Goal: Task Accomplishment & Management: Complete application form

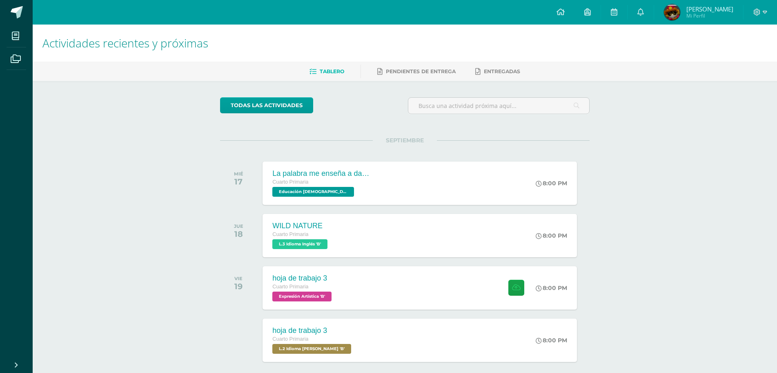
click at [768, 9] on div at bounding box center [760, 12] width 33 height 25
click at [763, 11] on icon at bounding box center [765, 12] width 4 height 7
click at [743, 58] on span "Cerrar sesión" at bounding box center [739, 56] width 37 height 8
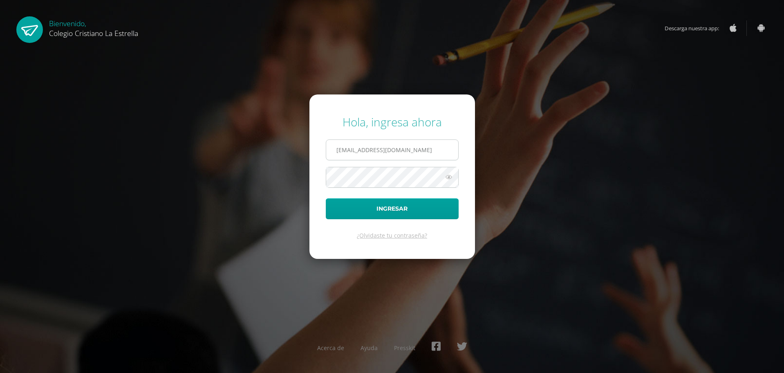
click at [405, 147] on input "811@laestrella.edu.gt" at bounding box center [392, 150] width 132 height 20
type input "615@laestrella.edu.gt"
click at [414, 209] on button "Ingresar" at bounding box center [392, 208] width 133 height 21
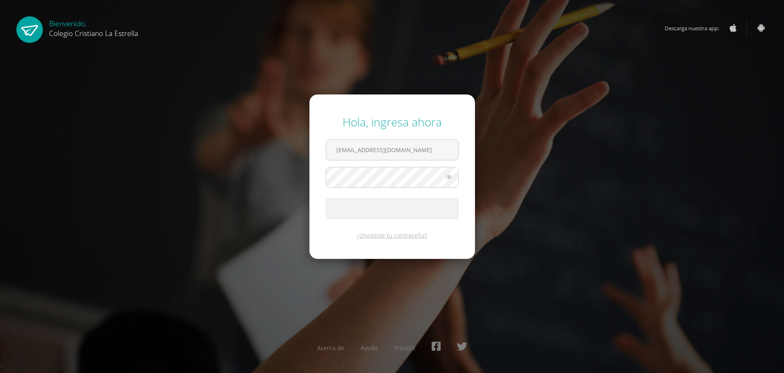
click at [414, 209] on button "Ingresar" at bounding box center [392, 208] width 133 height 21
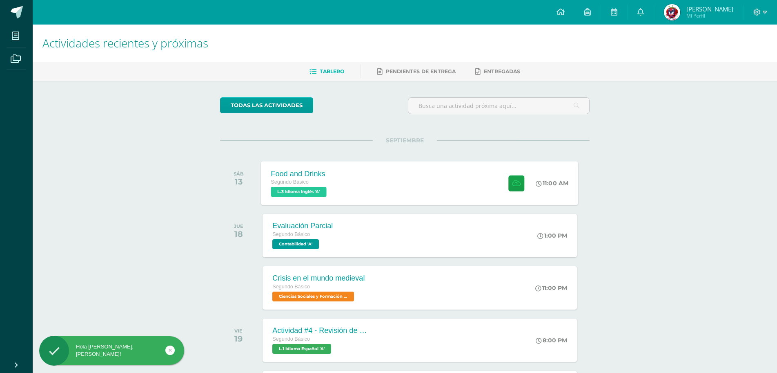
click at [435, 174] on div "Food and Drinks Segundo Básico L.3 Idioma Inglés 'A' 11:00 AM Food and Drinks L…" at bounding box center [419, 183] width 317 height 44
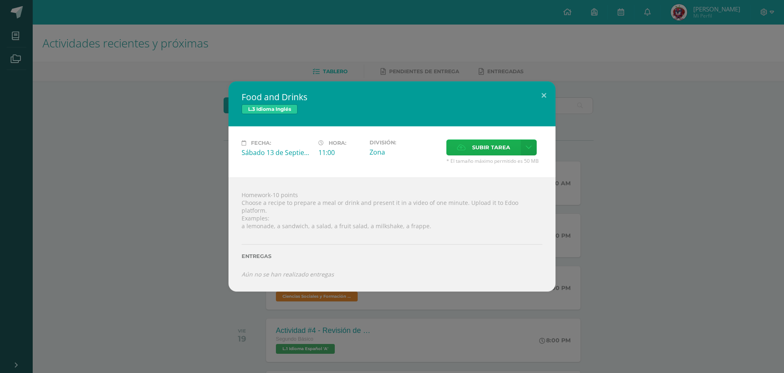
click at [487, 150] on span "Subir tarea" at bounding box center [491, 147] width 38 height 15
click at [0, 0] on input "Subir tarea" at bounding box center [0, 0] width 0 height 0
click at [487, 150] on span "Subir tarea" at bounding box center [491, 147] width 38 height 15
click at [0, 0] on input "Subir tarea" at bounding box center [0, 0] width 0 height 0
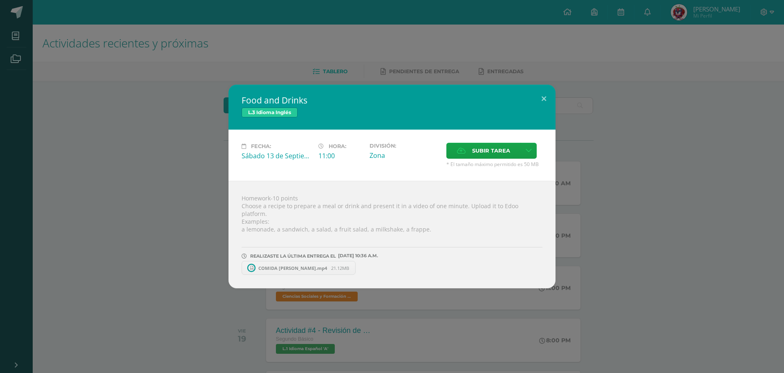
click at [286, 266] on span "COMIDA DE INGLES.mp4" at bounding box center [292, 268] width 77 height 6
click at [504, 153] on span "Subir tarea" at bounding box center [491, 150] width 38 height 15
click at [0, 0] on input "Subir tarea" at bounding box center [0, 0] width 0 height 0
click at [534, 103] on button at bounding box center [543, 99] width 23 height 28
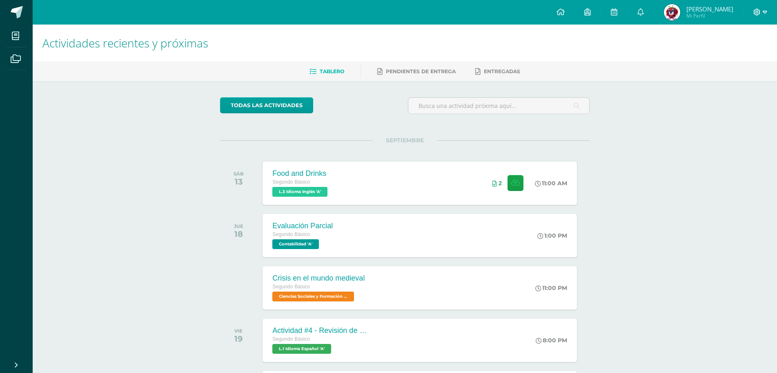
click at [758, 8] on span at bounding box center [761, 12] width 14 height 9
click at [739, 56] on span "Cerrar sesión" at bounding box center [739, 56] width 37 height 8
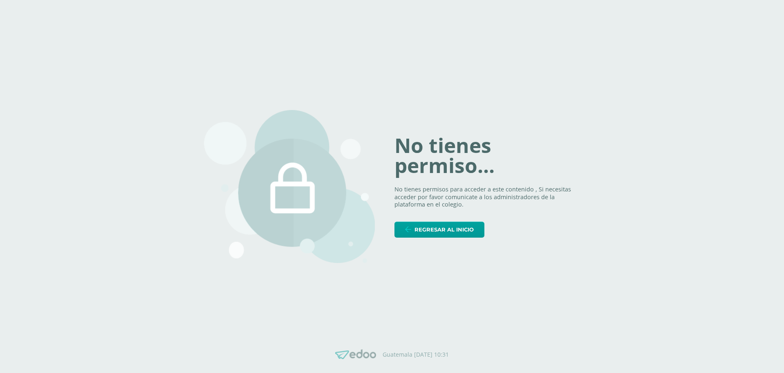
click at [505, 227] on div "No tienes permiso... No tienes permisos para acceder a este contenido , Si nece…" at bounding box center [486, 186] width 185 height 102
click at [472, 227] on span "Regresar al inicio" at bounding box center [443, 229] width 59 height 15
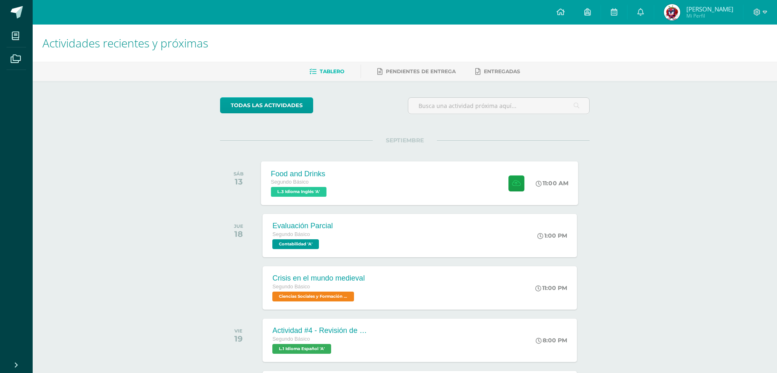
click at [381, 169] on div "Food and Drinks Segundo Básico L.3 Idioma Inglés 'A' 11:00 AM Food and Drinks L…" at bounding box center [419, 183] width 317 height 44
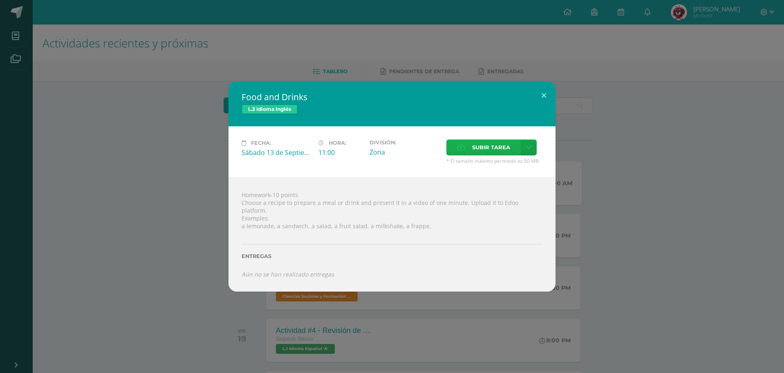
click at [471, 149] on label "Subir tarea" at bounding box center [483, 147] width 74 height 16
click at [0, 0] on input "Subir tarea" at bounding box center [0, 0] width 0 height 0
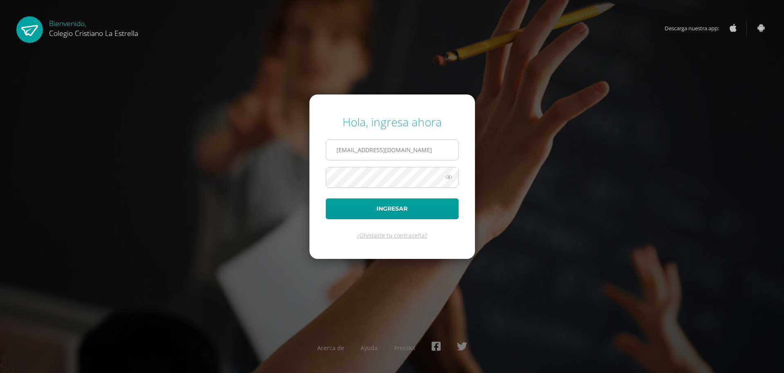
click at [411, 146] on input "615@laestrella.edu.gt" at bounding box center [392, 150] width 132 height 20
type input "811@laestrella.edu.gt"
click at [393, 204] on button "Ingresar" at bounding box center [392, 208] width 133 height 21
